Goal: Information Seeking & Learning: Learn about a topic

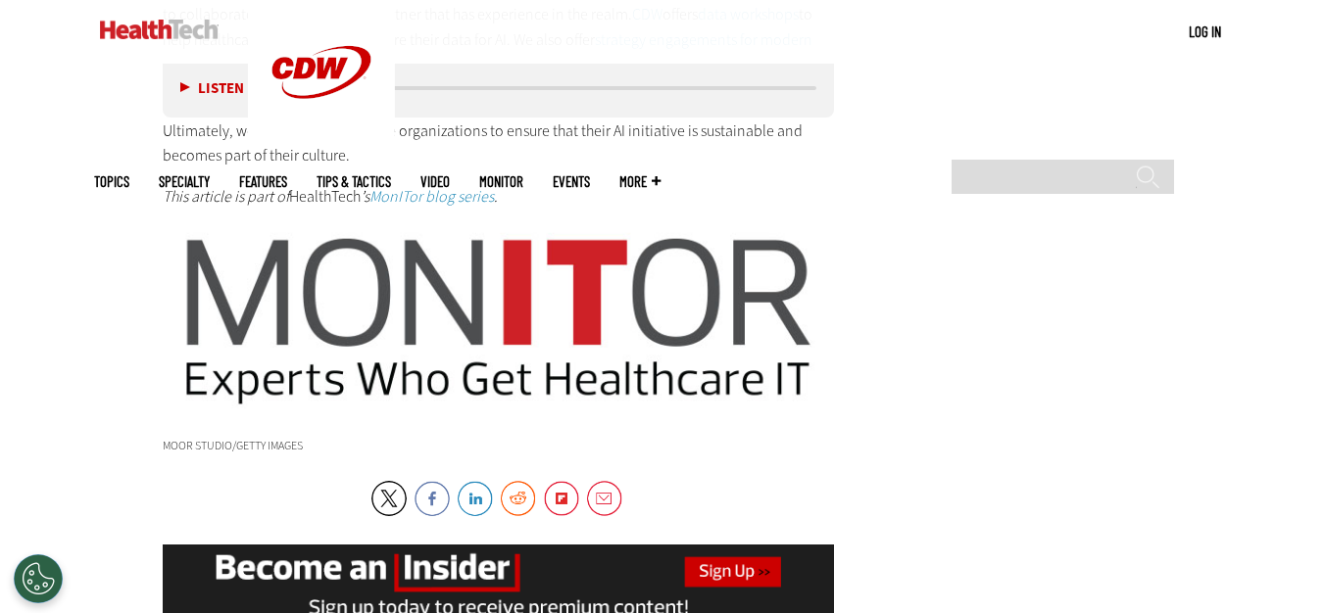
scroll to position [4018, 0]
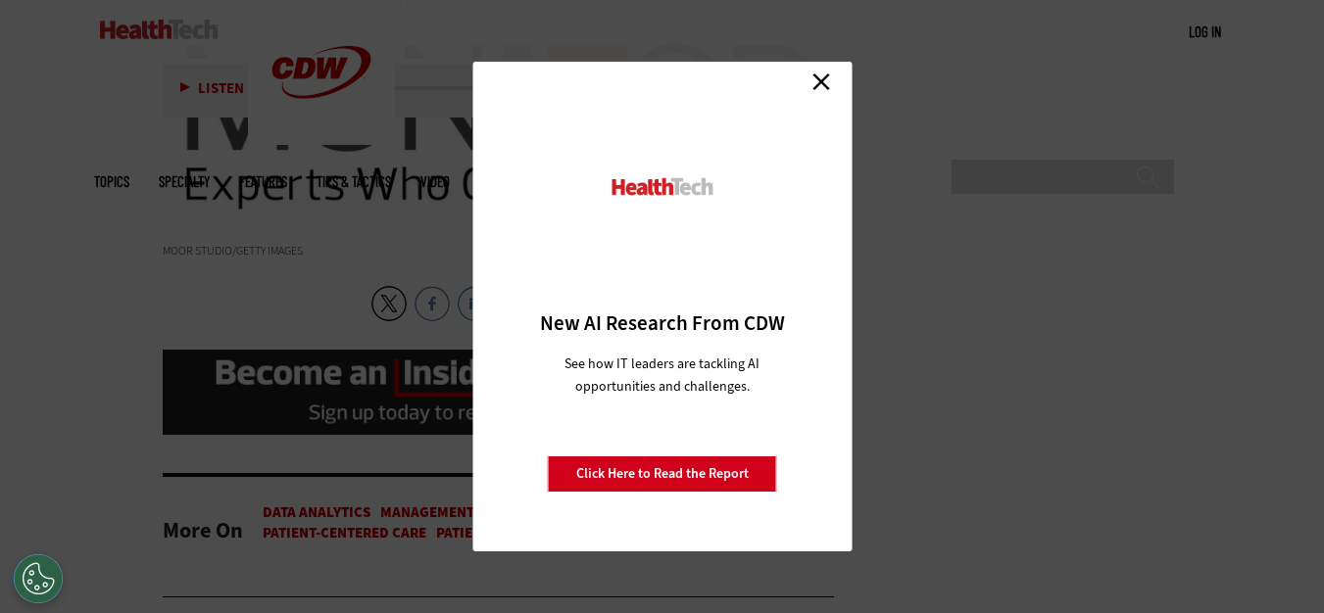
click at [817, 77] on link "Close" at bounding box center [820, 81] width 29 height 29
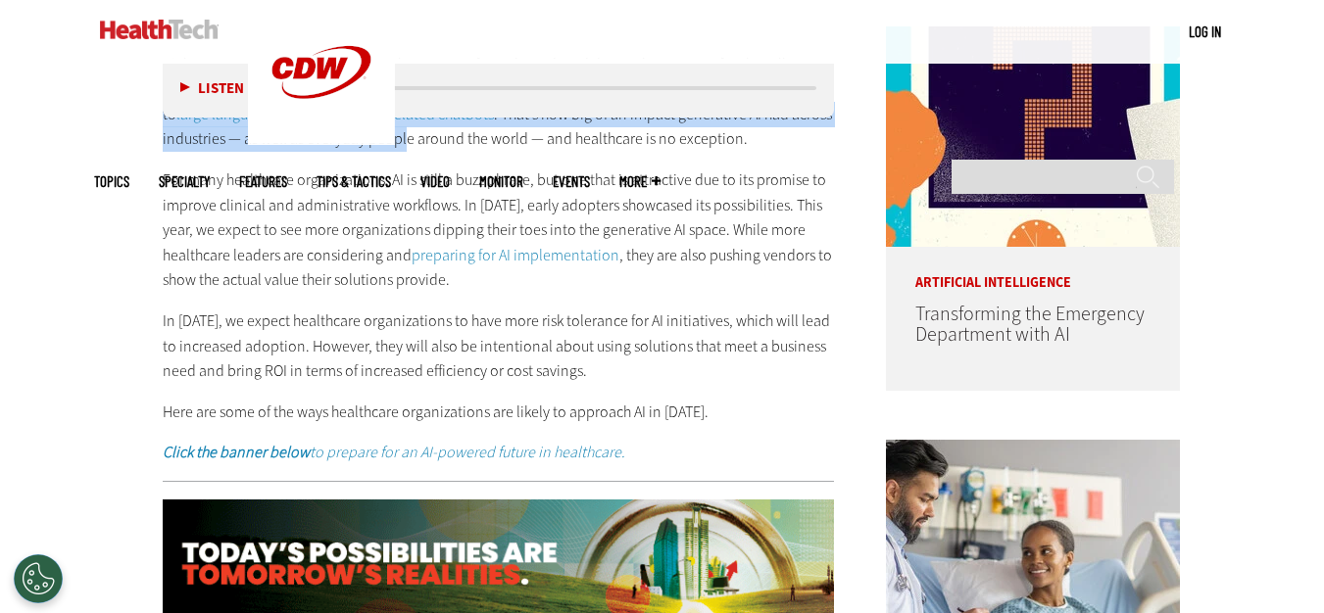
scroll to position [877, 0]
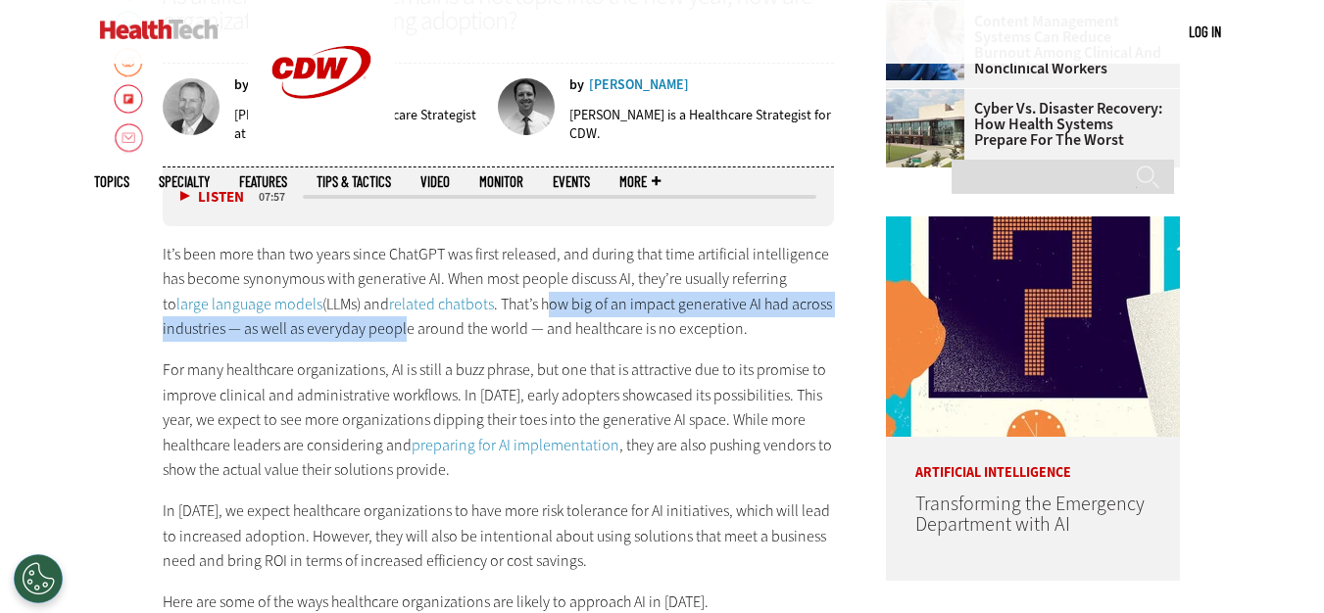
drag, startPoint x: 405, startPoint y: 266, endPoint x: 571, endPoint y: 332, distance: 179.4
